Goal: Register for event/course

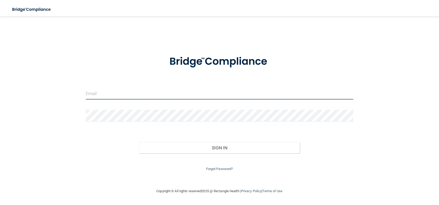
click at [116, 96] on input "email" at bounding box center [220, 94] width 268 height 12
type input "[EMAIL_ADDRESS][DOMAIN_NAME]"
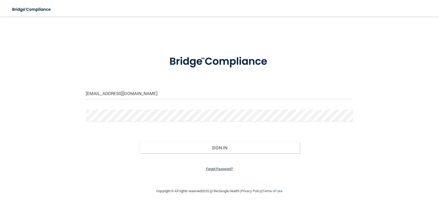
click at [224, 167] on link "Forgot Password?" at bounding box center [219, 169] width 27 height 4
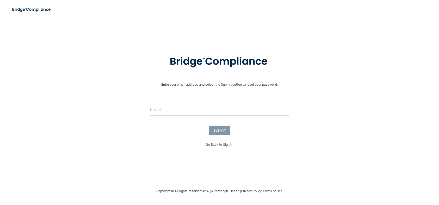
click at [200, 109] on input "email" at bounding box center [220, 110] width 140 height 12
type input "[EMAIL_ADDRESS][DOMAIN_NAME]"
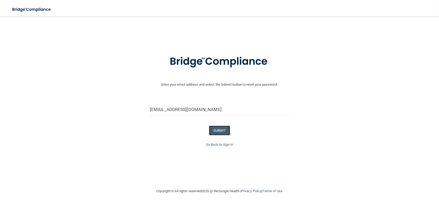
click at [214, 131] on button "SUBMIT" at bounding box center [219, 130] width 21 height 10
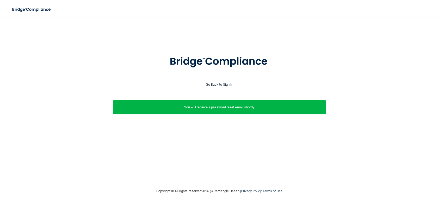
click at [224, 84] on link "Go Back to Sign In" at bounding box center [220, 84] width 28 height 4
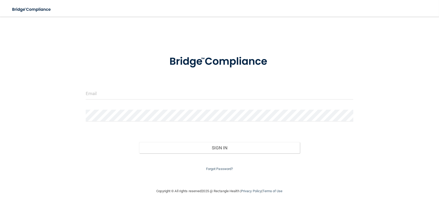
click at [204, 103] on div at bounding box center [220, 96] width 276 height 16
click at [207, 106] on form "Invalid email/password. You don't have permission to access that page. Sign In …" at bounding box center [220, 110] width 268 height 124
click at [187, 98] on input "email" at bounding box center [220, 94] width 268 height 12
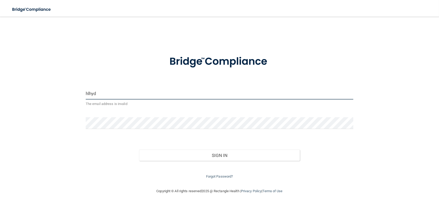
type input "[EMAIL_ADDRESS][DOMAIN_NAME]"
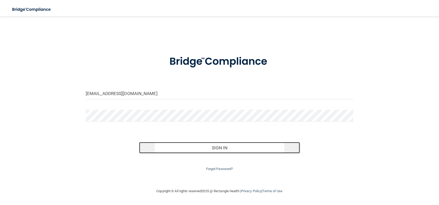
click at [219, 146] on button "Sign In" at bounding box center [219, 147] width 161 height 11
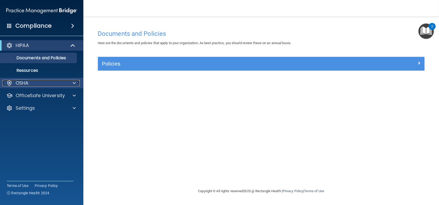
click at [64, 85] on div "OSHA" at bounding box center [34, 83] width 65 height 6
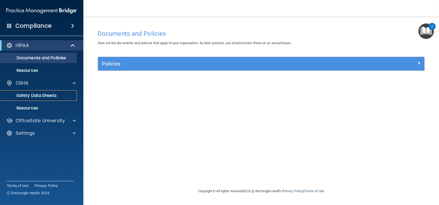
click at [40, 97] on p "Safety Data Sheets" at bounding box center [38, 95] width 71 height 5
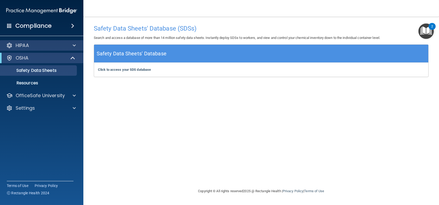
click at [38, 49] on div "HIPAA" at bounding box center [42, 45] width 84 height 10
click at [74, 45] on span at bounding box center [74, 45] width 3 height 6
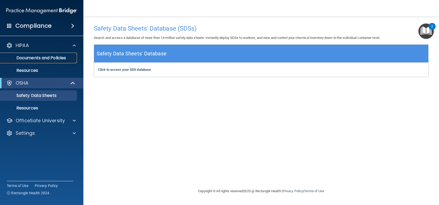
click at [56, 58] on p "Documents and Policies" at bounding box center [38, 57] width 71 height 5
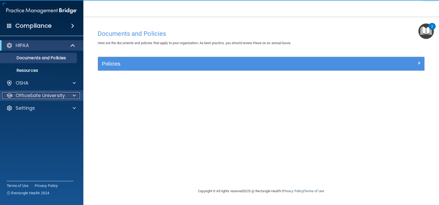
click at [49, 95] on p "OfficeSafe University" at bounding box center [40, 95] width 49 height 6
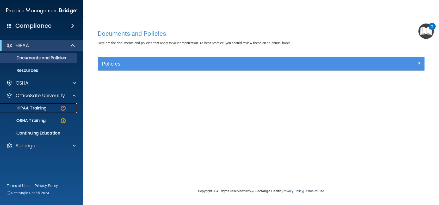
click at [44, 105] on p "HIPAA Training" at bounding box center [24, 107] width 43 height 5
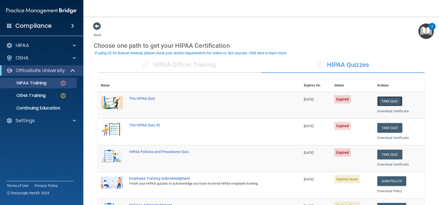
click at [378, 100] on button "Take Quiz" at bounding box center [390, 101] width 25 height 10
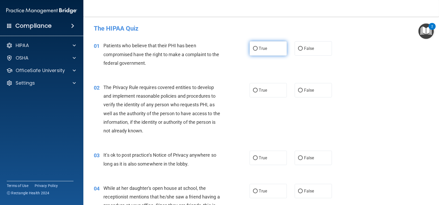
click at [261, 51] on label "True" at bounding box center [268, 48] width 37 height 14
click at [258, 51] on input "True" at bounding box center [255, 49] width 5 height 4
radio input "true"
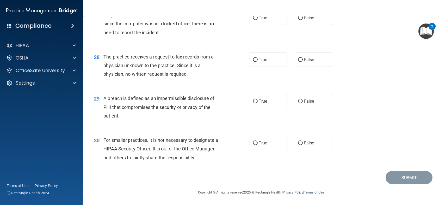
scroll to position [1139, 0]
click at [263, 104] on span "True" at bounding box center [263, 101] width 8 height 5
click at [258, 104] on input "True" at bounding box center [255, 102] width 5 height 4
radio input "true"
click at [315, 150] on label "False" at bounding box center [313, 143] width 37 height 14
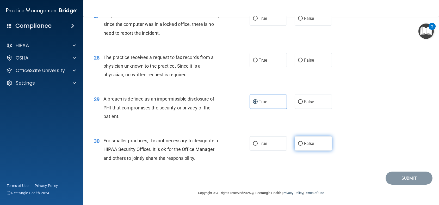
click at [303, 146] on input "False" at bounding box center [300, 144] width 5 height 4
radio input "true"
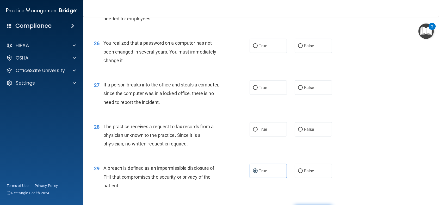
scroll to position [1060, 0]
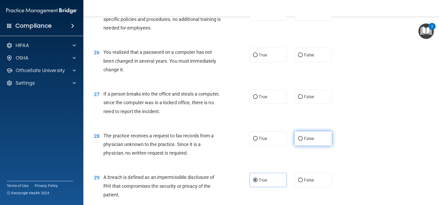
click at [306, 141] on span "False" at bounding box center [309, 138] width 10 height 5
click at [303, 141] on input "False" at bounding box center [300, 139] width 5 height 4
radio input "true"
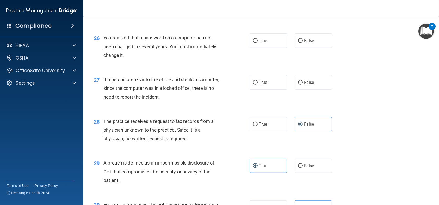
scroll to position [1087, 0]
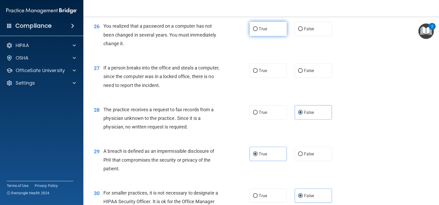
click at [276, 36] on label "True" at bounding box center [268, 29] width 37 height 14
click at [258, 31] on input "True" at bounding box center [255, 29] width 5 height 4
radio input "true"
click at [309, 78] on label "False" at bounding box center [313, 70] width 37 height 14
click at [303, 73] on input "False" at bounding box center [300, 71] width 5 height 4
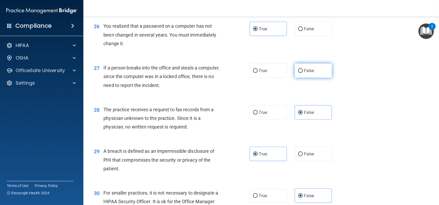
radio input "true"
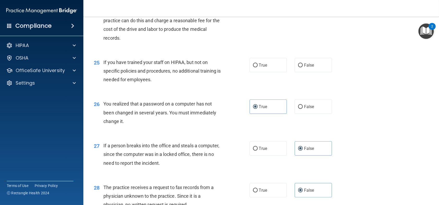
scroll to position [1008, 0]
click at [304, 68] on span "False" at bounding box center [309, 65] width 10 height 5
click at [303, 68] on input "False" at bounding box center [300, 66] width 5 height 4
radio input "true"
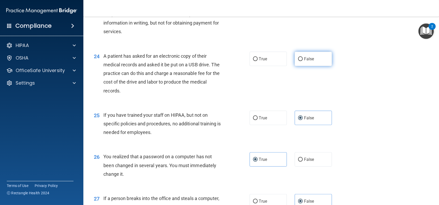
click at [305, 66] on label "False" at bounding box center [313, 59] width 37 height 14
click at [303, 61] on input "False" at bounding box center [300, 59] width 5 height 4
radio input "true"
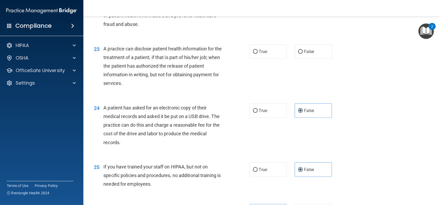
scroll to position [904, 0]
click at [262, 55] on span "True" at bounding box center [263, 52] width 8 height 5
click at [258, 54] on input "True" at bounding box center [255, 52] width 5 height 4
radio input "true"
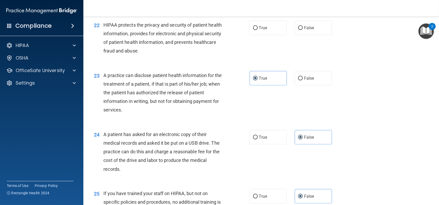
scroll to position [852, 0]
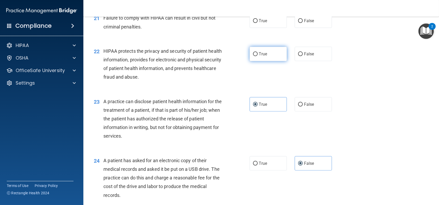
click at [259, 56] on span "True" at bounding box center [263, 53] width 8 height 5
click at [258, 56] on input "True" at bounding box center [255, 54] width 5 height 4
radio input "true"
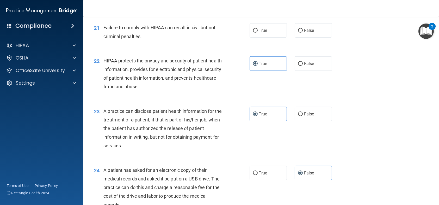
scroll to position [826, 0]
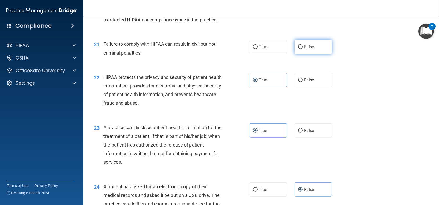
click at [299, 54] on label "False" at bounding box center [313, 47] width 37 height 14
click at [299, 49] on input "False" at bounding box center [300, 47] width 5 height 4
radio input "true"
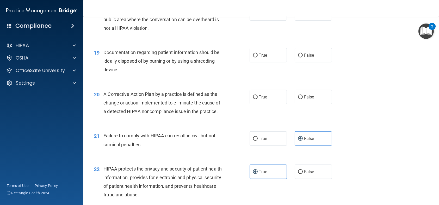
scroll to position [721, 0]
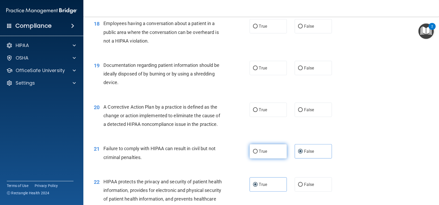
click at [274, 158] on label "True" at bounding box center [268, 151] width 37 height 14
click at [258, 153] on input "True" at bounding box center [255, 151] width 5 height 4
radio input "true"
radio input "false"
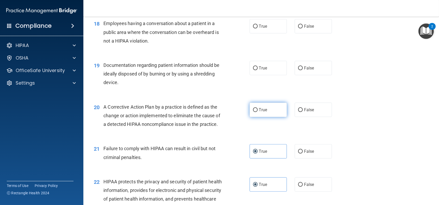
click at [267, 117] on label "True" at bounding box center [268, 109] width 37 height 14
click at [258, 112] on input "True" at bounding box center [255, 110] width 5 height 4
radio input "true"
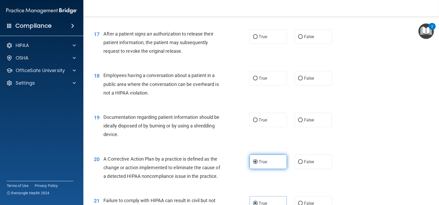
scroll to position [669, 0]
click at [263, 123] on span "True" at bounding box center [263, 120] width 8 height 5
click at [258, 122] on input "True" at bounding box center [255, 120] width 5 height 4
radio input "true"
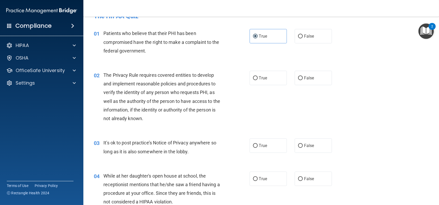
scroll to position [0, 0]
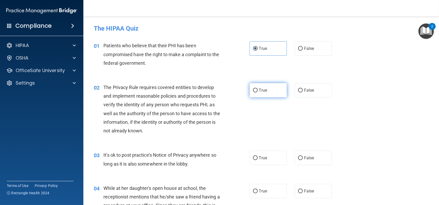
click at [262, 89] on span "True" at bounding box center [263, 90] width 8 height 5
click at [258, 89] on input "True" at bounding box center [255, 90] width 5 height 4
radio input "true"
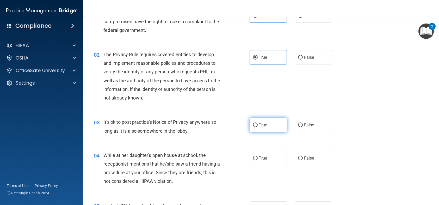
scroll to position [78, 0]
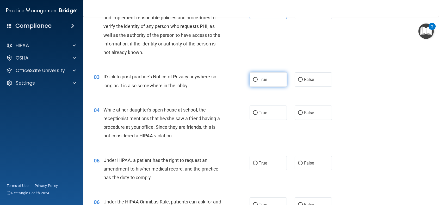
click at [258, 84] on label "True" at bounding box center [268, 79] width 37 height 14
click at [255, 80] on input "True" at bounding box center [255, 80] width 5 height 4
radio input "true"
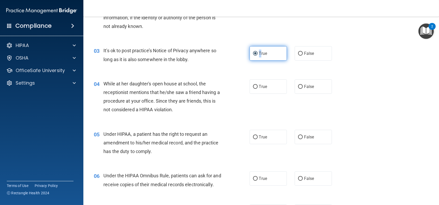
scroll to position [130, 0]
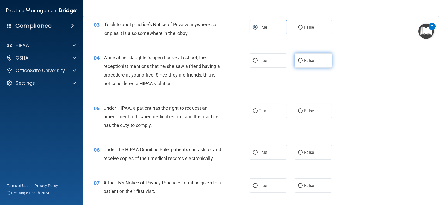
click at [304, 59] on span "False" at bounding box center [309, 60] width 10 height 5
click at [302, 59] on input "False" at bounding box center [300, 61] width 5 height 4
radio input "true"
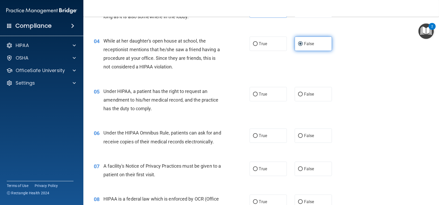
scroll to position [156, 0]
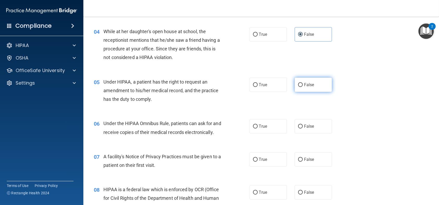
click at [311, 86] on span "False" at bounding box center [309, 84] width 10 height 5
click at [303, 86] on input "False" at bounding box center [300, 85] width 5 height 4
radio input "true"
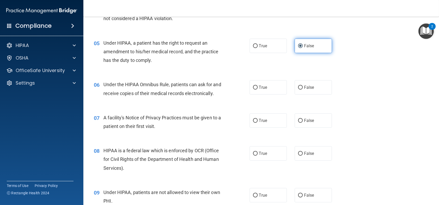
scroll to position [209, 0]
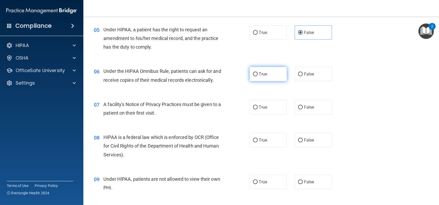
click at [262, 80] on label "True" at bounding box center [268, 74] width 37 height 14
click at [258, 76] on input "True" at bounding box center [255, 74] width 5 height 4
radio input "true"
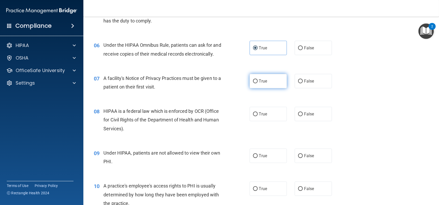
click at [266, 87] on label "True" at bounding box center [268, 81] width 37 height 14
click at [258, 83] on input "True" at bounding box center [255, 81] width 5 height 4
radio input "true"
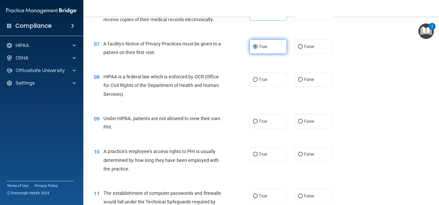
scroll to position [287, 0]
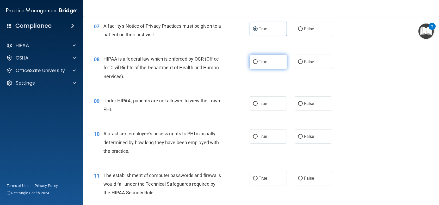
click at [260, 69] on label "True" at bounding box center [268, 62] width 37 height 14
click at [258, 64] on input "True" at bounding box center [255, 62] width 5 height 4
radio input "true"
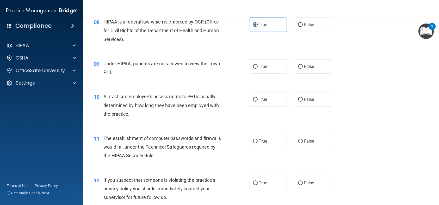
scroll to position [339, 0]
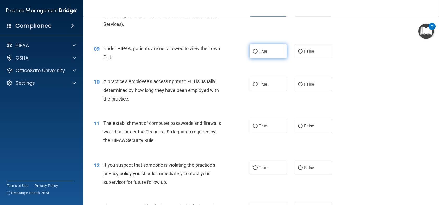
click at [261, 54] on span "True" at bounding box center [263, 51] width 8 height 5
click at [258, 53] on input "True" at bounding box center [255, 52] width 5 height 4
radio input "true"
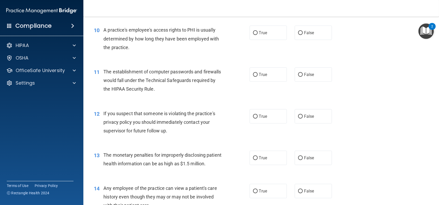
scroll to position [391, 0]
click at [314, 39] on label "False" at bounding box center [313, 32] width 37 height 14
click at [303, 34] on input "False" at bounding box center [300, 32] width 5 height 4
radio input "true"
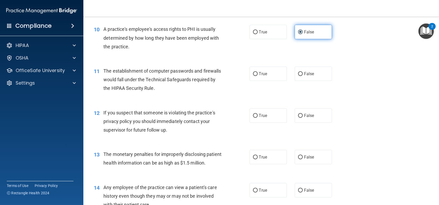
scroll to position [417, 0]
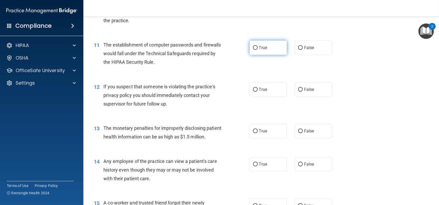
click at [261, 50] on span "True" at bounding box center [263, 47] width 8 height 5
click at [258, 50] on input "True" at bounding box center [255, 48] width 5 height 4
radio input "true"
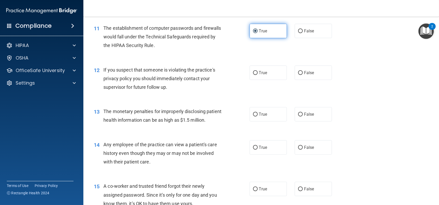
scroll to position [443, 0]
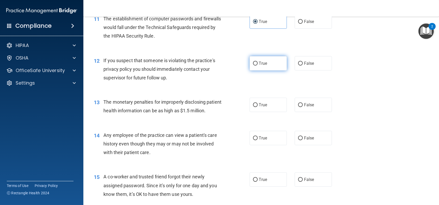
click at [268, 70] on label "True" at bounding box center [268, 63] width 37 height 14
click at [258, 65] on input "True" at bounding box center [255, 64] width 5 height 4
radio input "true"
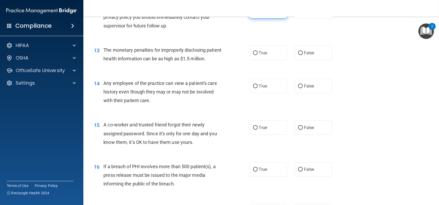
scroll to position [496, 0]
click at [264, 60] on label "True" at bounding box center [268, 52] width 37 height 14
click at [258, 55] on input "True" at bounding box center [255, 53] width 5 height 4
radio input "true"
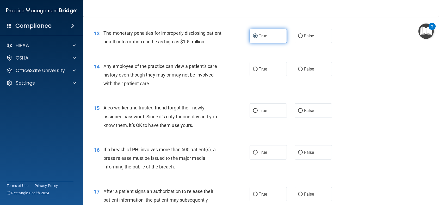
scroll to position [522, 0]
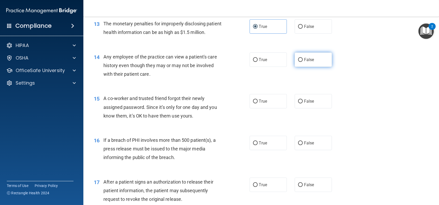
click at [310, 62] on span "False" at bounding box center [309, 59] width 10 height 5
click at [303, 62] on input "False" at bounding box center [300, 60] width 5 height 4
radio input "true"
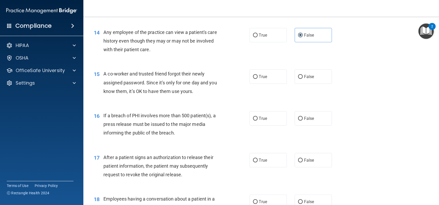
scroll to position [574, 0]
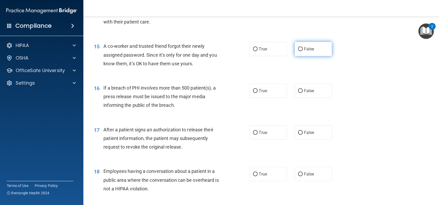
click at [312, 56] on label "False" at bounding box center [313, 49] width 37 height 14
click at [303, 51] on input "False" at bounding box center [300, 49] width 5 height 4
radio input "true"
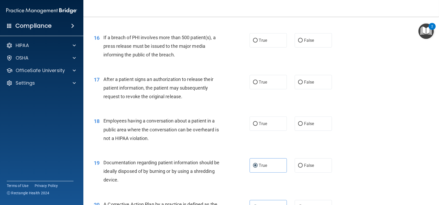
scroll to position [626, 0]
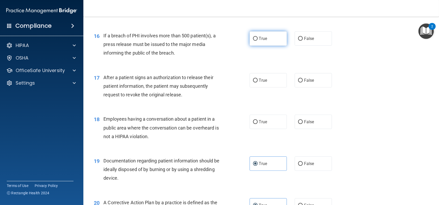
click at [272, 46] on label "True" at bounding box center [268, 38] width 37 height 14
click at [258, 41] on input "True" at bounding box center [255, 39] width 5 height 4
radio input "true"
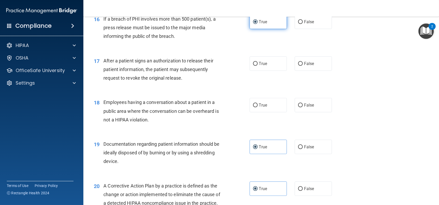
scroll to position [652, 0]
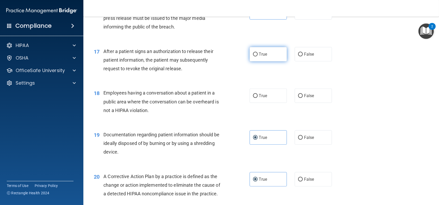
click at [274, 61] on label "True" at bounding box center [268, 54] width 37 height 14
click at [258, 56] on input "True" at bounding box center [255, 54] width 5 height 4
radio input "true"
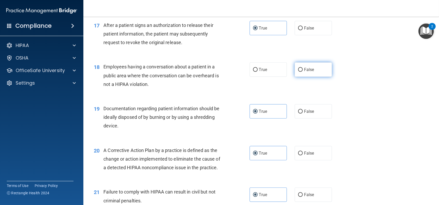
click at [307, 77] on label "False" at bounding box center [313, 69] width 37 height 14
click at [303, 72] on input "False" at bounding box center [300, 70] width 5 height 4
radio input "true"
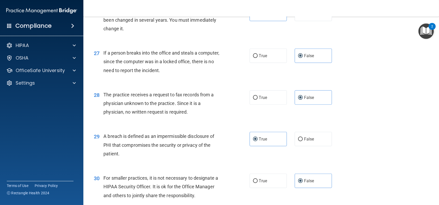
scroll to position [1165, 0]
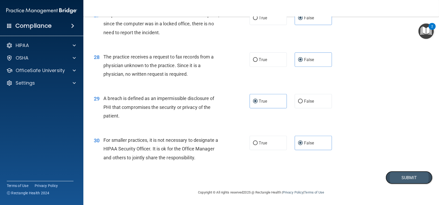
click at [395, 175] on button "Submit" at bounding box center [409, 177] width 47 height 13
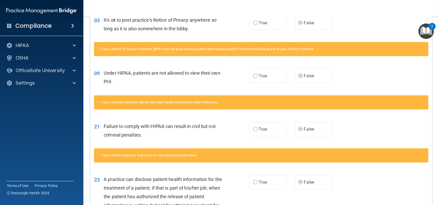
scroll to position [95, 0]
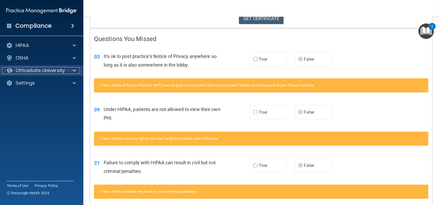
click at [48, 69] on p "OfficeSafe University" at bounding box center [40, 70] width 49 height 6
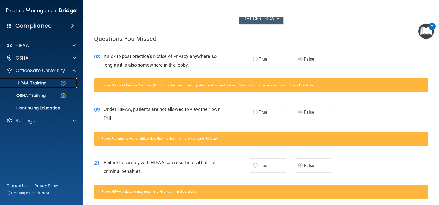
click at [39, 86] on link "HIPAA Training" at bounding box center [36, 83] width 82 height 10
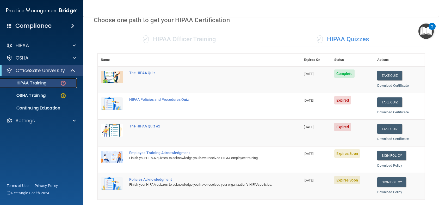
scroll to position [16, 0]
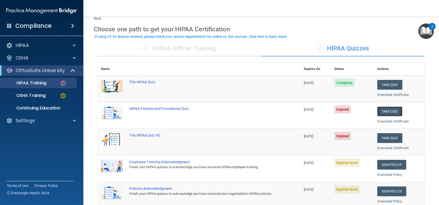
click at [393, 110] on button "Take Quiz" at bounding box center [390, 111] width 25 height 10
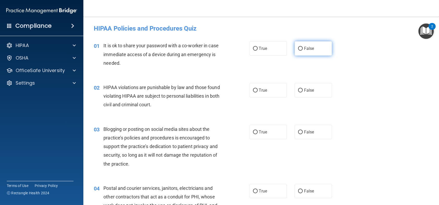
click at [300, 50] on input "False" at bounding box center [300, 49] width 5 height 4
radio input "true"
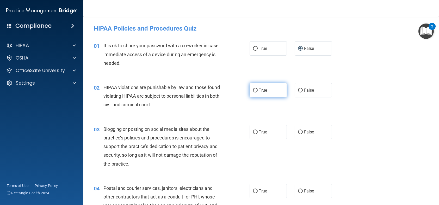
click at [256, 87] on label "True" at bounding box center [268, 90] width 37 height 14
click at [256, 88] on input "True" at bounding box center [255, 90] width 5 height 4
radio input "true"
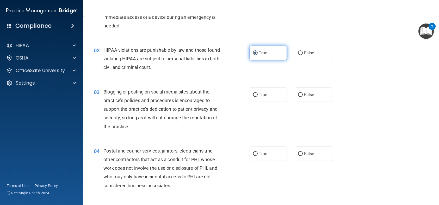
scroll to position [52, 0]
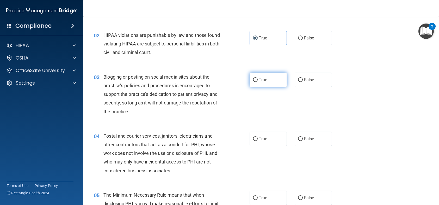
click at [259, 81] on span "True" at bounding box center [263, 79] width 8 height 5
click at [257, 81] on input "True" at bounding box center [255, 80] width 5 height 4
radio input "true"
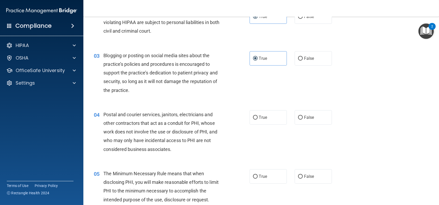
scroll to position [104, 0]
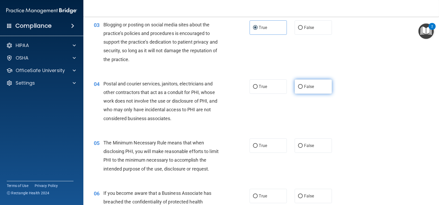
click at [304, 87] on span "False" at bounding box center [309, 86] width 10 height 5
click at [301, 87] on input "False" at bounding box center [300, 87] width 5 height 4
radio input "true"
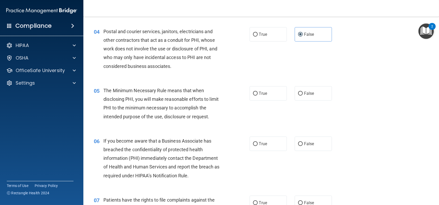
scroll to position [183, 0]
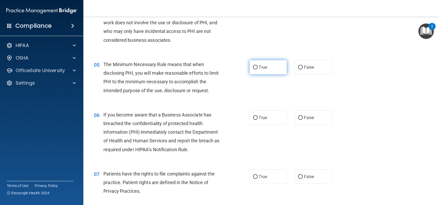
click at [262, 70] on label "True" at bounding box center [268, 67] width 37 height 14
click at [258, 69] on input "True" at bounding box center [255, 67] width 5 height 4
radio input "true"
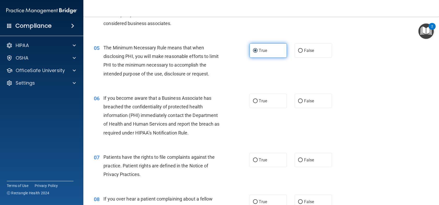
scroll to position [209, 0]
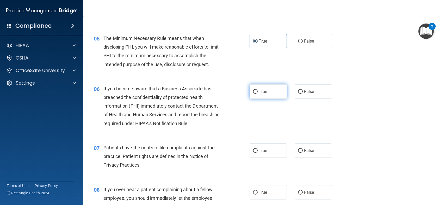
click at [255, 90] on input "True" at bounding box center [255, 92] width 5 height 4
radio input "true"
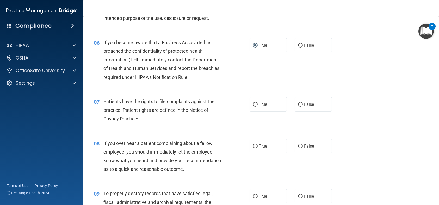
scroll to position [261, 0]
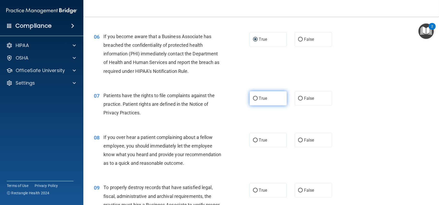
click at [264, 100] on label "True" at bounding box center [268, 98] width 37 height 14
click at [258, 100] on input "True" at bounding box center [255, 98] width 5 height 4
radio input "true"
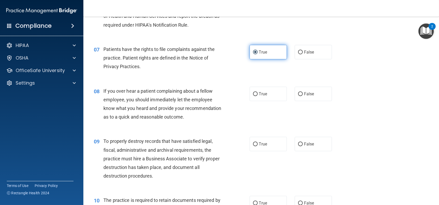
scroll to position [313, 0]
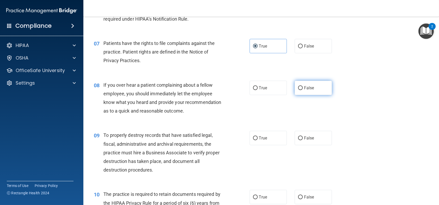
click at [314, 90] on label "False" at bounding box center [313, 88] width 37 height 14
click at [303, 90] on input "False" at bounding box center [300, 88] width 5 height 4
radio input "true"
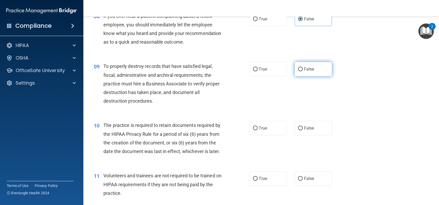
scroll to position [391, 0]
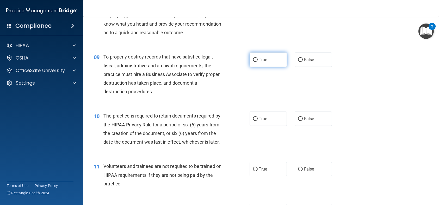
click at [264, 67] on label "True" at bounding box center [268, 59] width 37 height 14
click at [258, 62] on input "True" at bounding box center [255, 60] width 5 height 4
radio input "true"
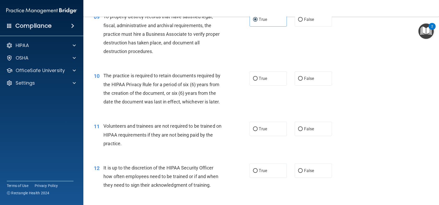
scroll to position [443, 0]
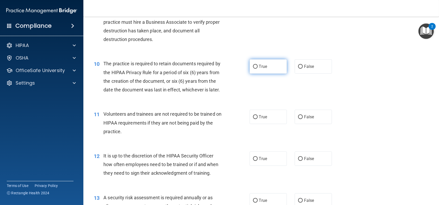
click at [275, 74] on label "True" at bounding box center [268, 66] width 37 height 14
click at [258, 69] on input "True" at bounding box center [255, 67] width 5 height 4
radio input "true"
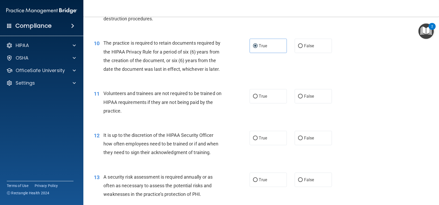
scroll to position [496, 0]
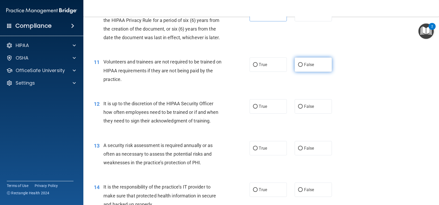
click at [300, 72] on label "False" at bounding box center [313, 64] width 37 height 14
click at [300, 67] on input "False" at bounding box center [300, 65] width 5 height 4
radio input "true"
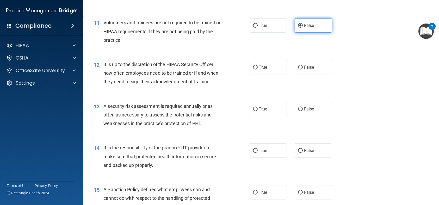
scroll to position [548, 0]
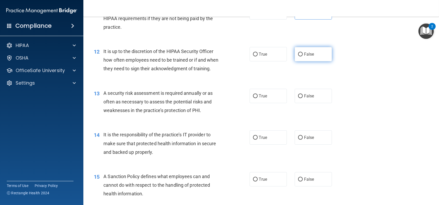
click at [310, 61] on label "False" at bounding box center [313, 54] width 37 height 14
click at [303, 56] on input "False" at bounding box center [300, 54] width 5 height 4
radio input "true"
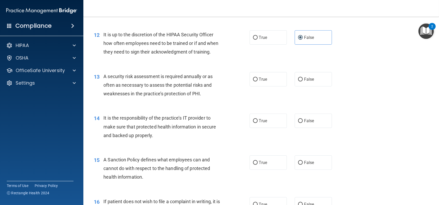
scroll to position [574, 0]
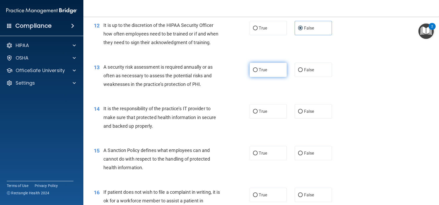
click at [259, 72] on span "True" at bounding box center [263, 69] width 8 height 5
click at [258, 72] on input "True" at bounding box center [255, 70] width 5 height 4
radio input "true"
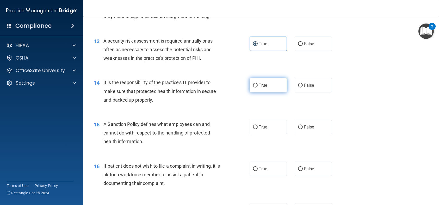
click at [273, 92] on label "True" at bounding box center [268, 85] width 37 height 14
click at [258, 87] on input "True" at bounding box center [255, 85] width 5 height 4
radio input "true"
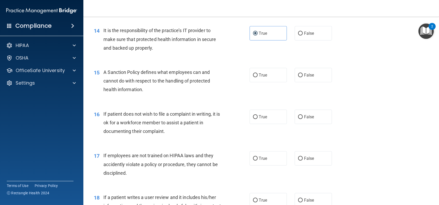
scroll to position [652, 0]
click at [280, 82] on label "True" at bounding box center [268, 75] width 37 height 14
click at [258, 77] on input "True" at bounding box center [255, 75] width 5 height 4
radio input "true"
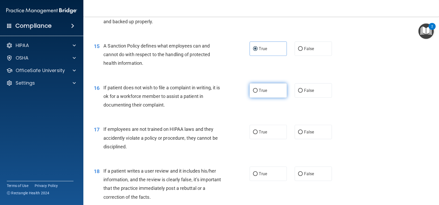
click at [270, 98] on label "True" at bounding box center [268, 90] width 37 height 14
click at [258, 93] on input "True" at bounding box center [255, 91] width 5 height 4
radio input "true"
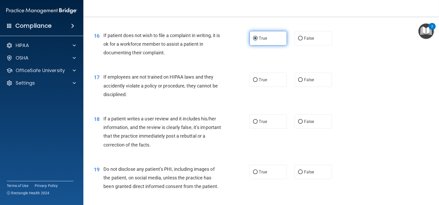
scroll to position [756, 0]
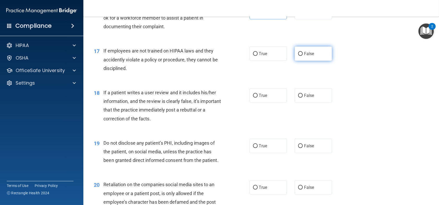
click at [296, 61] on label "False" at bounding box center [313, 53] width 37 height 14
click at [298, 56] on input "False" at bounding box center [300, 54] width 5 height 4
radio input "true"
click at [259, 56] on span "True" at bounding box center [263, 53] width 8 height 5
click at [258, 56] on input "True" at bounding box center [255, 54] width 5 height 4
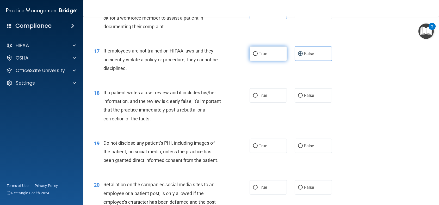
radio input "true"
radio input "false"
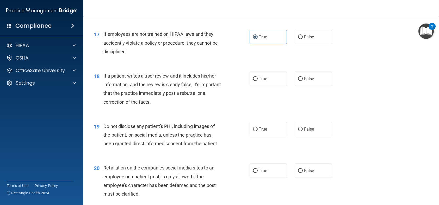
scroll to position [782, 0]
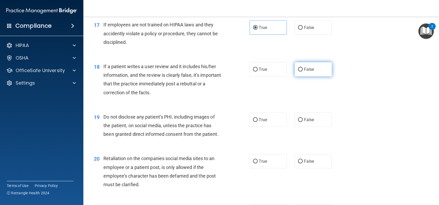
click at [305, 72] on span "False" at bounding box center [309, 69] width 10 height 5
click at [303, 71] on input "False" at bounding box center [300, 70] width 5 height 4
radio input "true"
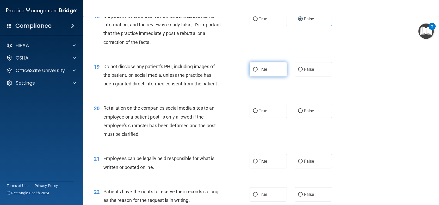
scroll to position [835, 0]
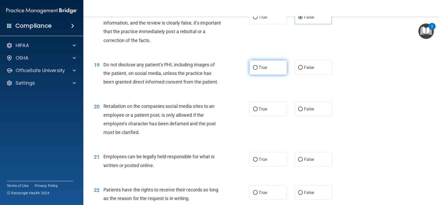
click at [265, 75] on label "True" at bounding box center [268, 67] width 37 height 14
click at [258, 70] on input "True" at bounding box center [255, 68] width 5 height 4
radio input "true"
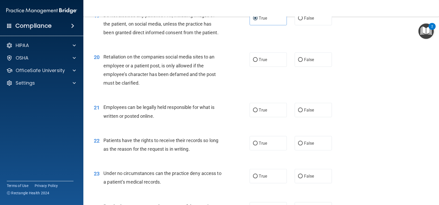
scroll to position [887, 0]
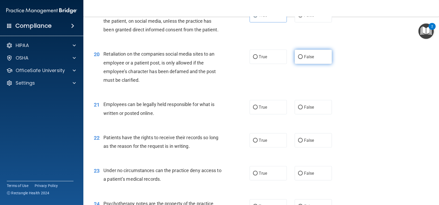
click at [305, 64] on label "False" at bounding box center [313, 57] width 37 height 14
click at [303, 59] on input "False" at bounding box center [300, 57] width 5 height 4
radio input "true"
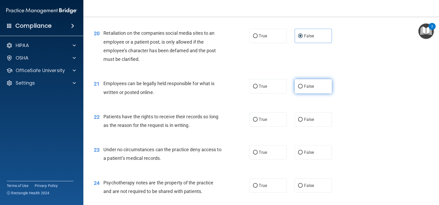
scroll to position [939, 0]
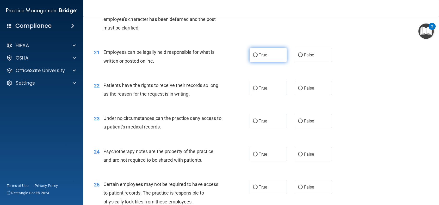
click at [262, 62] on label "True" at bounding box center [268, 55] width 37 height 14
click at [258, 57] on input "True" at bounding box center [255, 55] width 5 height 4
radio input "true"
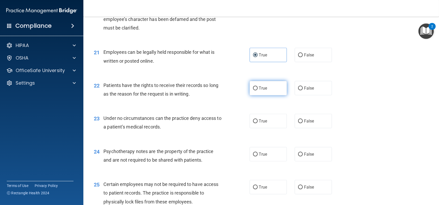
click at [266, 95] on label "True" at bounding box center [268, 88] width 37 height 14
click at [258, 90] on input "True" at bounding box center [255, 88] width 5 height 4
radio input "true"
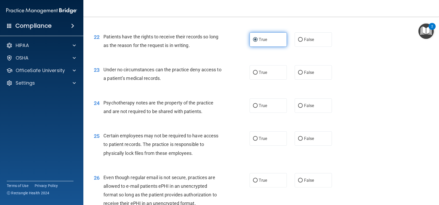
scroll to position [991, 0]
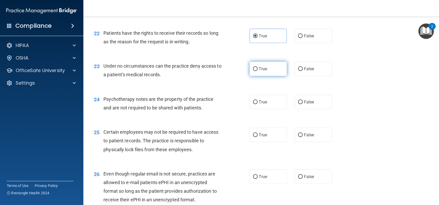
click at [265, 76] on label "True" at bounding box center [268, 69] width 37 height 14
click at [258, 71] on input "True" at bounding box center [255, 69] width 5 height 4
radio input "true"
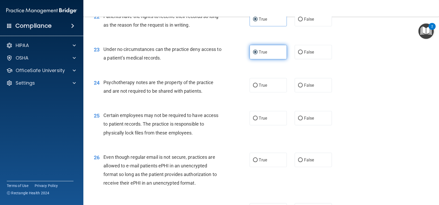
scroll to position [1017, 0]
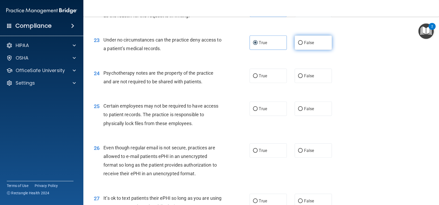
click at [299, 50] on label "False" at bounding box center [313, 42] width 37 height 14
click at [299, 45] on input "False" at bounding box center [300, 43] width 5 height 4
radio input "true"
radio input "false"
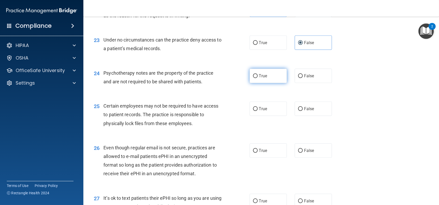
click at [276, 83] on label "True" at bounding box center [268, 76] width 37 height 14
click at [258, 78] on input "True" at bounding box center [255, 76] width 5 height 4
radio input "true"
click at [304, 78] on span "False" at bounding box center [309, 75] width 10 height 5
click at [303, 78] on input "False" at bounding box center [300, 76] width 5 height 4
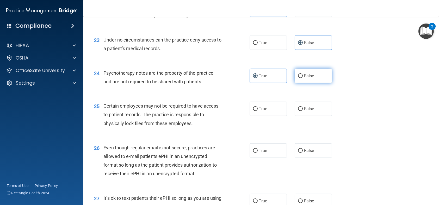
radio input "true"
radio input "false"
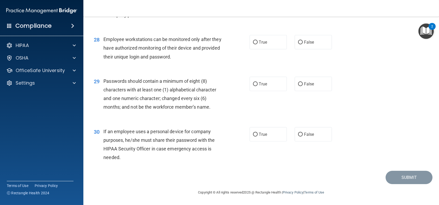
scroll to position [1226, 0]
click at [302, 136] on label "False" at bounding box center [313, 134] width 37 height 14
click at [302, 136] on input "False" at bounding box center [300, 134] width 5 height 4
radio input "true"
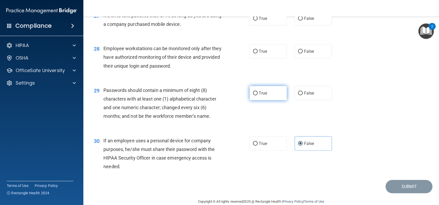
click at [259, 100] on label "True" at bounding box center [268, 93] width 37 height 14
click at [258, 95] on input "True" at bounding box center [255, 93] width 5 height 4
radio input "true"
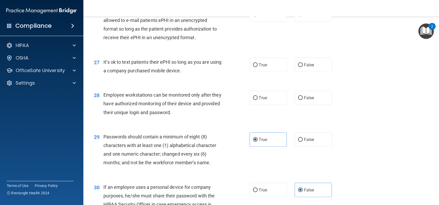
scroll to position [1147, 0]
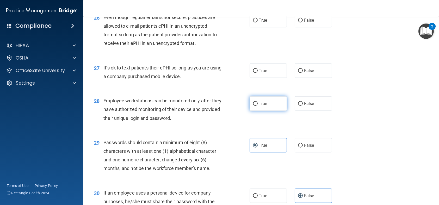
click at [281, 111] on label "True" at bounding box center [268, 103] width 37 height 14
click at [258, 106] on input "True" at bounding box center [255, 104] width 5 height 4
radio input "true"
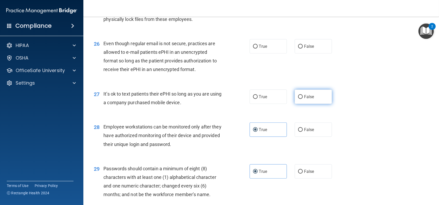
click at [304, 99] on span "False" at bounding box center [309, 96] width 10 height 5
click at [303, 99] on input "False" at bounding box center [300, 97] width 5 height 4
radio input "true"
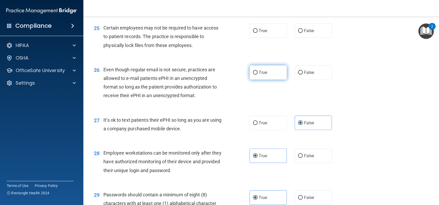
click at [256, 80] on label "True" at bounding box center [268, 72] width 37 height 14
click at [256, 75] on input "True" at bounding box center [255, 73] width 5 height 4
radio input "true"
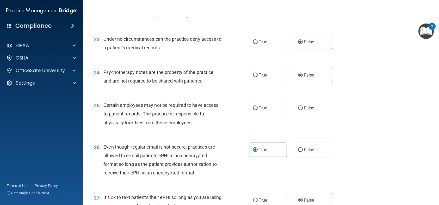
scroll to position [1017, 0]
click at [290, 116] on div "True False" at bounding box center [295, 109] width 90 height 14
click at [316, 133] on div "25 Certain employees may not be required to have access to patient records. The…" at bounding box center [261, 116] width 343 height 42
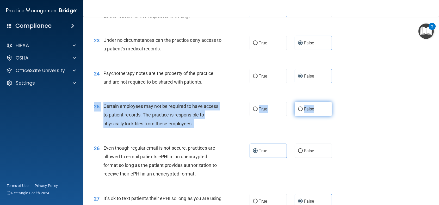
click at [310, 116] on label "False" at bounding box center [313, 109] width 37 height 14
click at [303, 111] on input "False" at bounding box center [300, 109] width 5 height 4
radio input "true"
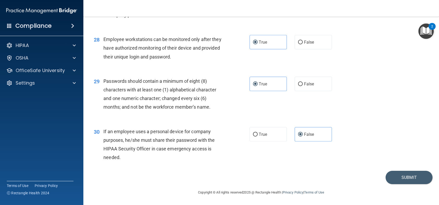
scroll to position [1226, 0]
click at [403, 178] on button "Submit" at bounding box center [409, 177] width 47 height 13
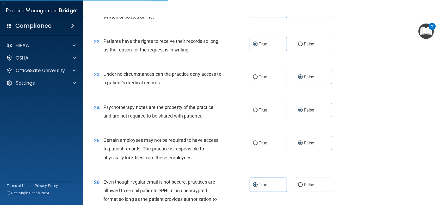
scroll to position [913, 0]
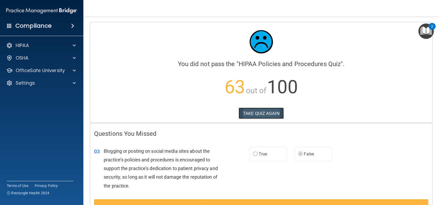
click at [256, 108] on button "TAKE QUIZ AGAIN" at bounding box center [261, 112] width 45 height 11
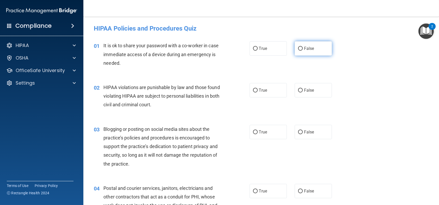
click at [304, 49] on span "False" at bounding box center [309, 48] width 10 height 5
click at [303, 49] on input "False" at bounding box center [300, 49] width 5 height 4
radio input "true"
click at [269, 90] on label "True" at bounding box center [268, 90] width 37 height 14
click at [258, 90] on input "True" at bounding box center [255, 90] width 5 height 4
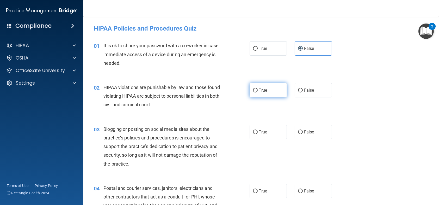
radio input "true"
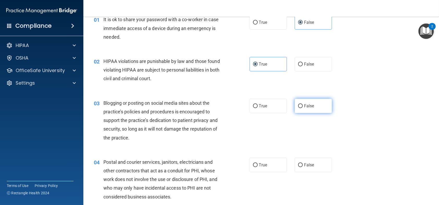
click at [314, 107] on label "False" at bounding box center [313, 106] width 37 height 14
click at [303, 107] on input "False" at bounding box center [300, 106] width 5 height 4
radio input "true"
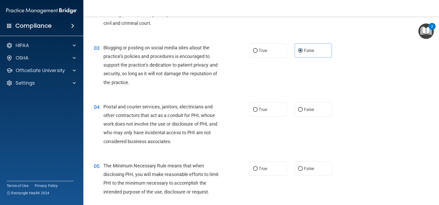
scroll to position [104, 0]
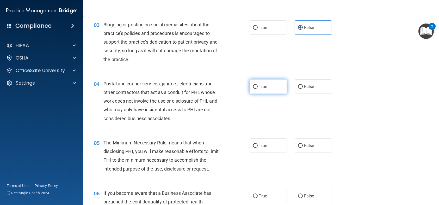
click at [272, 87] on label "True" at bounding box center [268, 86] width 37 height 14
click at [258, 87] on input "True" at bounding box center [255, 87] width 5 height 4
radio input "true"
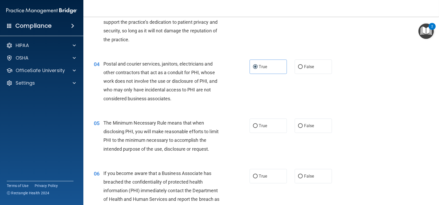
scroll to position [156, 0]
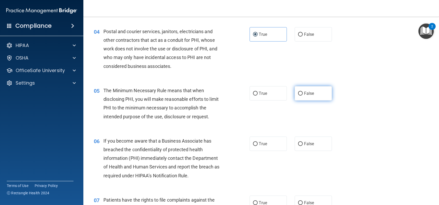
click at [304, 91] on span "False" at bounding box center [309, 93] width 10 height 5
click at [302, 92] on input "False" at bounding box center [300, 94] width 5 height 4
radio input "true"
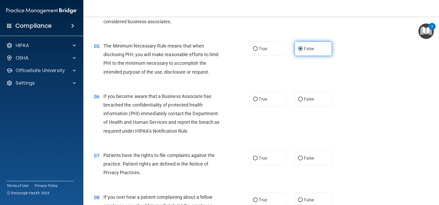
scroll to position [209, 0]
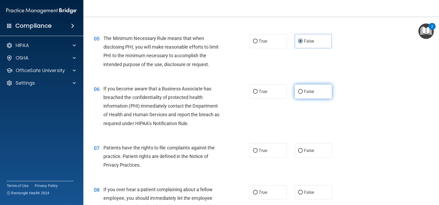
click at [301, 95] on label "False" at bounding box center [313, 91] width 37 height 14
click at [301, 94] on input "False" at bounding box center [300, 92] width 5 height 4
radio input "true"
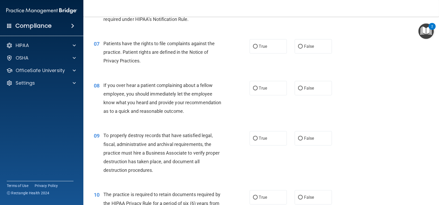
scroll to position [313, 0]
click at [258, 49] on label "True" at bounding box center [268, 46] width 37 height 14
click at [258, 48] on input "True" at bounding box center [255, 46] width 5 height 4
radio input "true"
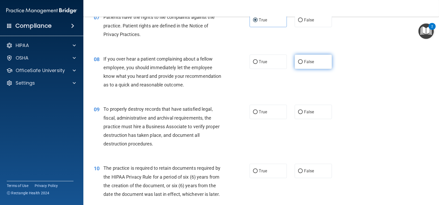
click at [304, 63] on span "False" at bounding box center [309, 61] width 10 height 5
click at [303, 63] on input "False" at bounding box center [300, 62] width 5 height 4
radio input "true"
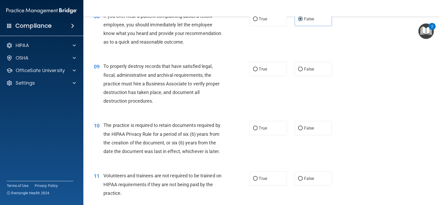
scroll to position [391, 0]
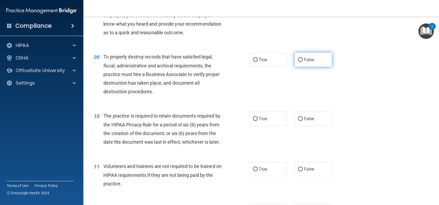
click at [305, 62] on span "False" at bounding box center [309, 59] width 10 height 5
click at [303, 62] on input "False" at bounding box center [300, 60] width 5 height 4
radio input "true"
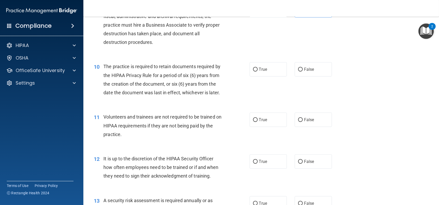
scroll to position [443, 0]
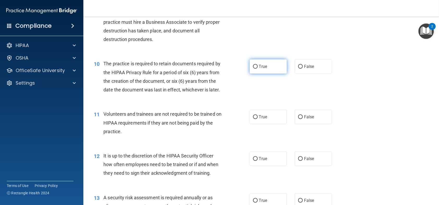
click at [254, 74] on label "True" at bounding box center [268, 66] width 37 height 14
click at [254, 69] on input "True" at bounding box center [255, 67] width 5 height 4
radio input "true"
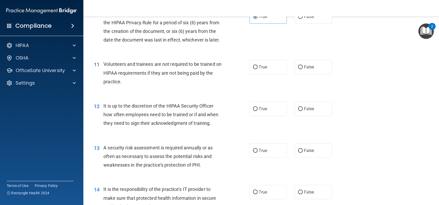
scroll to position [496, 0]
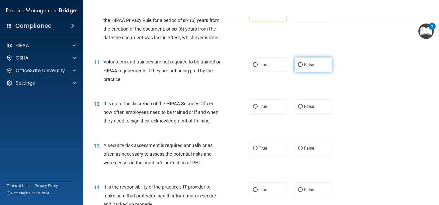
click at [306, 72] on label "False" at bounding box center [313, 64] width 37 height 14
click at [303, 67] on input "False" at bounding box center [300, 65] width 5 height 4
radio input "true"
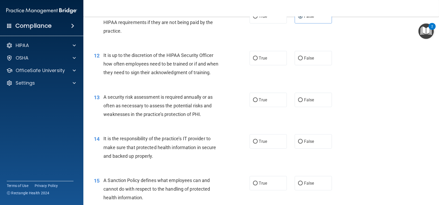
scroll to position [548, 0]
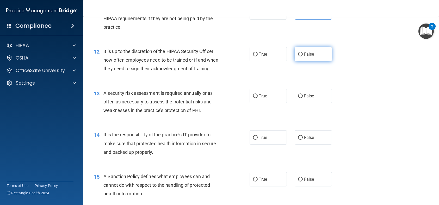
click at [300, 61] on label "False" at bounding box center [313, 54] width 37 height 14
click at [300, 56] on input "False" at bounding box center [300, 54] width 5 height 4
radio input "true"
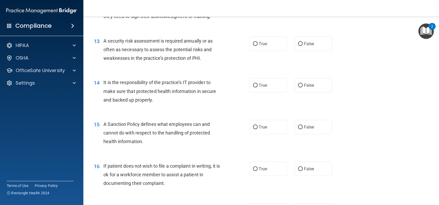
scroll to position [574, 0]
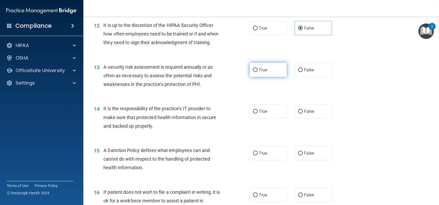
click at [272, 77] on label "True" at bounding box center [268, 70] width 37 height 14
click at [258, 72] on input "True" at bounding box center [255, 70] width 5 height 4
radio input "true"
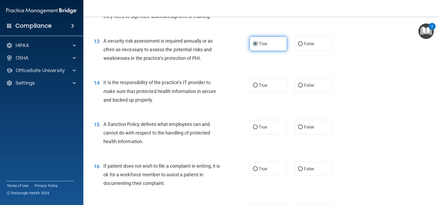
scroll to position [626, 0]
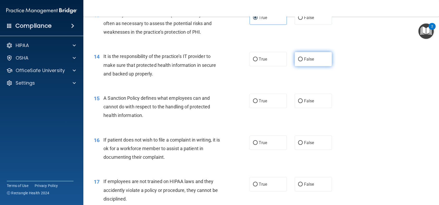
click at [307, 66] on label "False" at bounding box center [313, 59] width 37 height 14
click at [303, 61] on input "False" at bounding box center [300, 59] width 5 height 4
radio input "true"
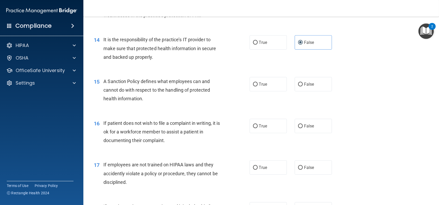
scroll to position [652, 0]
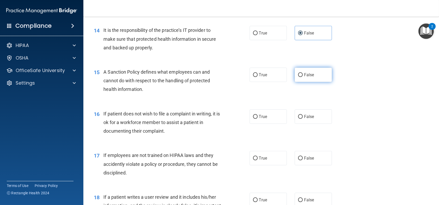
click at [305, 77] on span "False" at bounding box center [309, 74] width 10 height 5
click at [303, 77] on input "False" at bounding box center [300, 75] width 5 height 4
radio input "true"
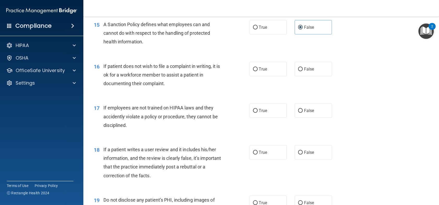
scroll to position [704, 0]
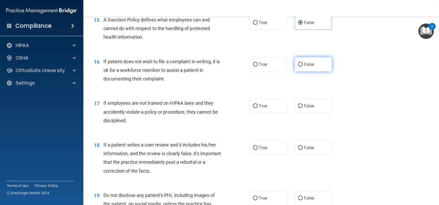
click at [308, 67] on span "False" at bounding box center [309, 64] width 10 height 5
click at [303, 67] on input "False" at bounding box center [300, 65] width 5 height 4
radio input "true"
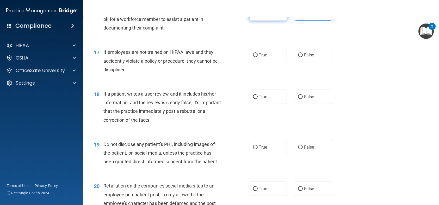
scroll to position [756, 0]
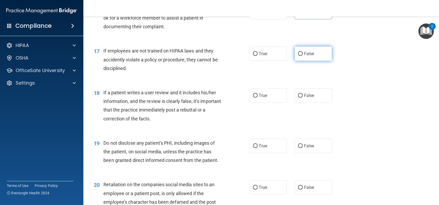
click at [301, 61] on label "False" at bounding box center [313, 53] width 37 height 14
click at [301, 56] on input "False" at bounding box center [300, 54] width 5 height 4
radio input "true"
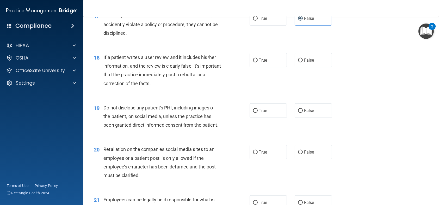
scroll to position [782, 0]
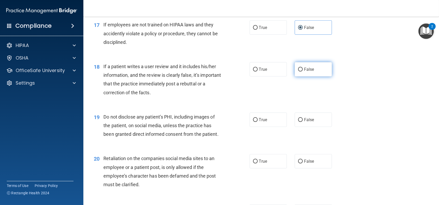
click at [315, 76] on label "False" at bounding box center [313, 69] width 37 height 14
click at [303, 71] on input "False" at bounding box center [300, 70] width 5 height 4
radio input "true"
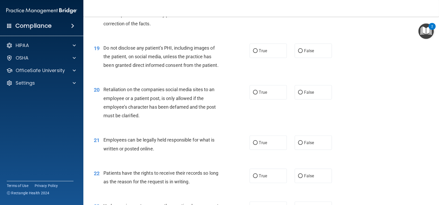
scroll to position [861, 0]
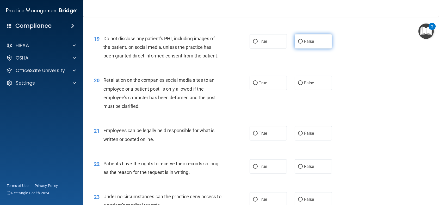
click at [304, 44] on span "False" at bounding box center [309, 41] width 10 height 5
click at [303, 44] on input "False" at bounding box center [300, 42] width 5 height 4
radio input "true"
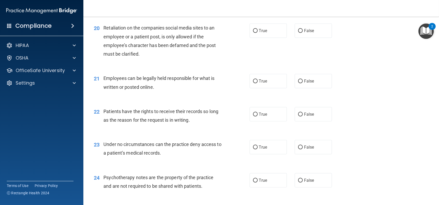
scroll to position [887, 0]
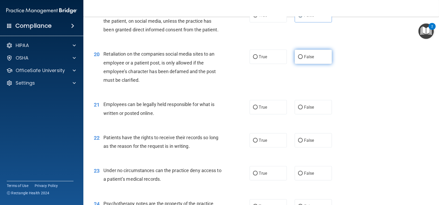
click at [298, 59] on input "False" at bounding box center [300, 57] width 5 height 4
radio input "true"
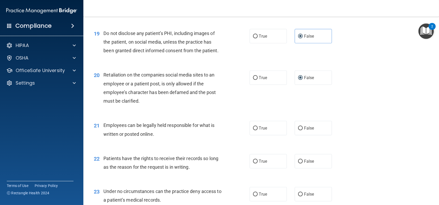
scroll to position [913, 0]
